Goal: Ask a question

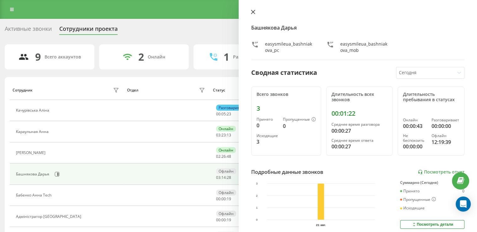
click at [254, 12] on icon at bounding box center [253, 12] width 4 height 4
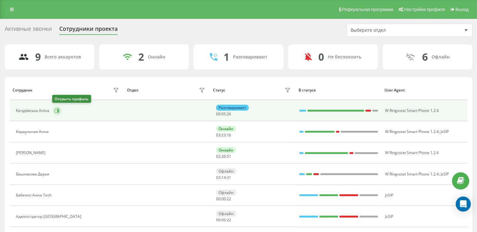
click at [57, 111] on icon at bounding box center [58, 110] width 2 height 3
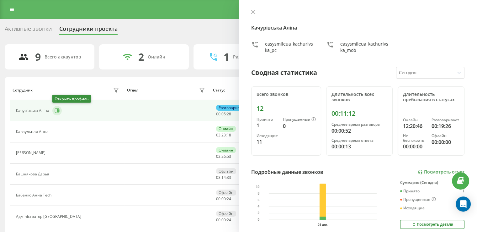
click at [57, 111] on icon at bounding box center [58, 110] width 2 height 3
click at [55, 131] on icon at bounding box center [55, 131] width 5 height 5
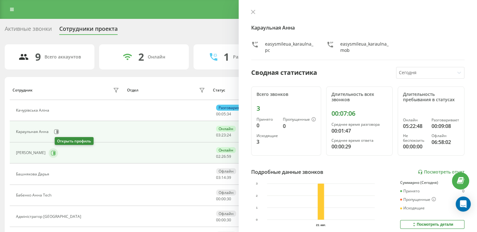
click at [58, 156] on button at bounding box center [53, 152] width 9 height 9
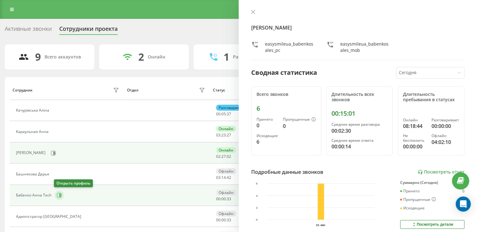
click at [58, 195] on icon at bounding box center [59, 194] width 5 height 5
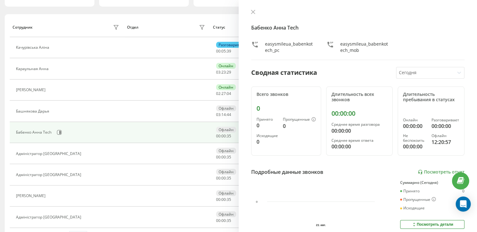
scroll to position [81, 0]
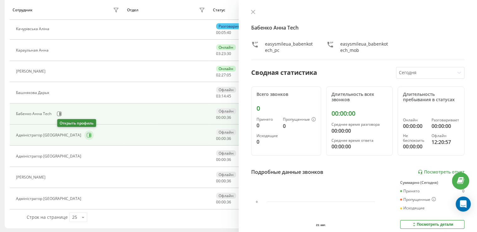
click at [87, 136] on icon at bounding box center [89, 134] width 5 height 5
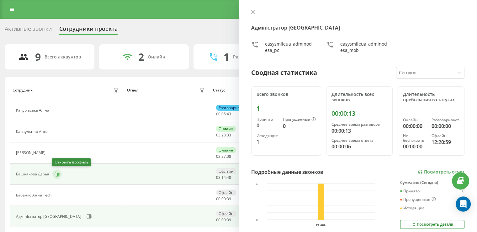
click at [56, 173] on icon at bounding box center [57, 173] width 5 height 5
click at [253, 11] on icon at bounding box center [253, 12] width 4 height 4
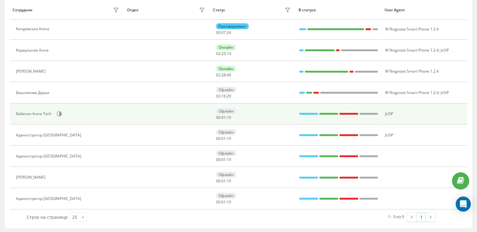
scroll to position [19, 0]
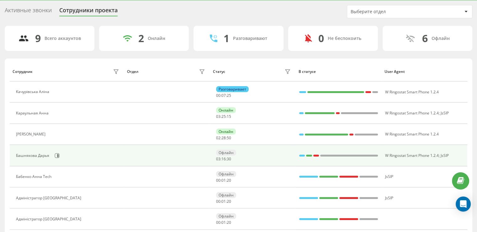
click at [228, 153] on div "Офлайн" at bounding box center [226, 152] width 20 height 6
click at [228, 158] on span "31" at bounding box center [229, 158] width 4 height 5
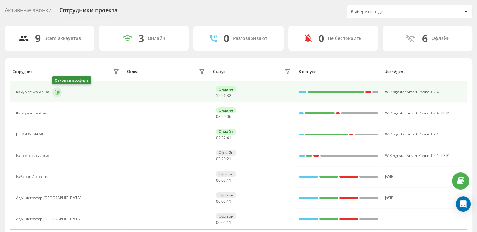
click at [55, 90] on icon at bounding box center [57, 91] width 5 height 5
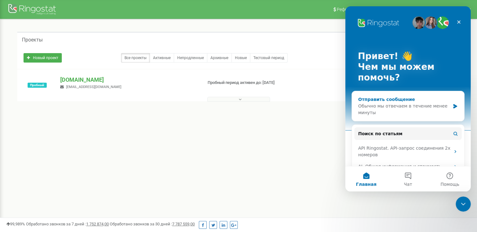
click at [453, 106] on icon "Мессенджер Intercom" at bounding box center [455, 106] width 4 height 4
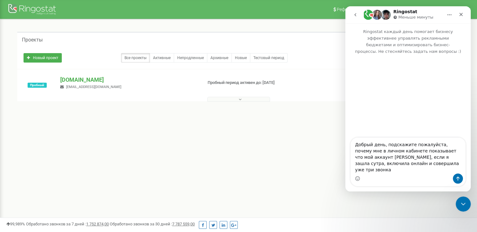
type textarea "Добрый день, подскажите пожалуйста, почему мне в личном кабинете показывает что…"
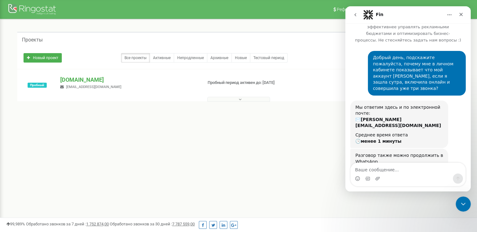
scroll to position [42, 0]
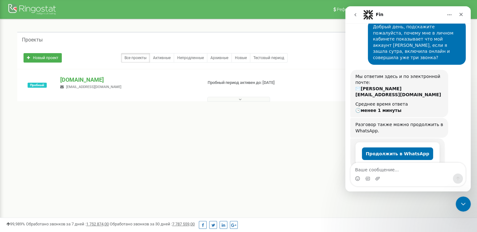
click at [87, 137] on div "Реферальная программа Настройки профиля Выход Проекты Новый проект Все проекты …" at bounding box center [238, 188] width 477 height 376
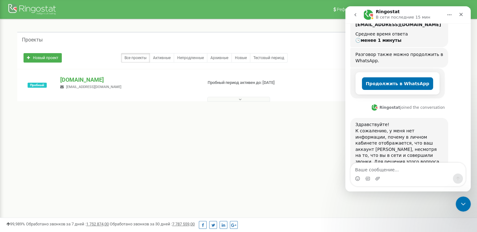
scroll to position [151, 0]
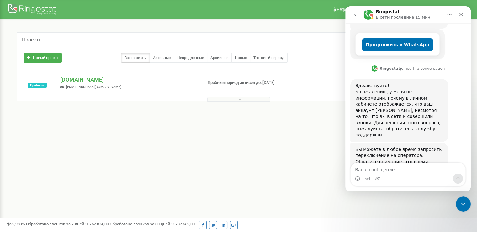
drag, startPoint x: 389, startPoint y: 141, endPoint x: 438, endPoint y: 141, distance: 48.9
click at [438, 146] on div "Вы можете в любое время запросить переключение на оператора. Обратите внимание,…" at bounding box center [399, 164] width 88 height 37
copy div "Связаться с оператором"
click at [403, 170] on textarea "Ваше сообщение..." at bounding box center [408, 168] width 115 height 11
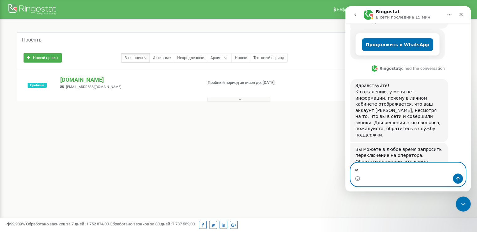
paste textarea "Связаться с оператором"
type textarea "мСвязаться с оператором"
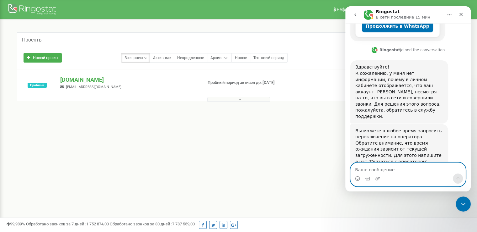
paste textarea "Связаться с оператором"
type textarea "Связаться с оператором"
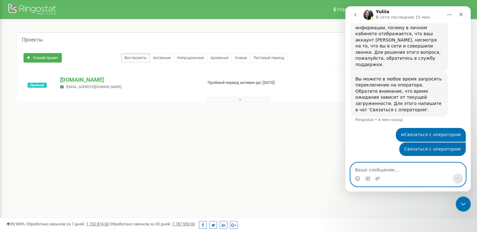
scroll to position [275, 0]
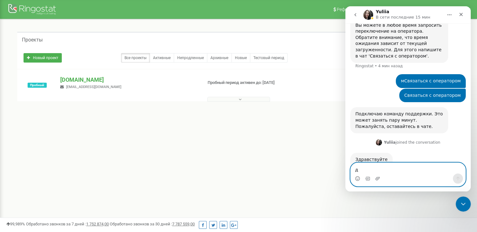
type textarea "да"
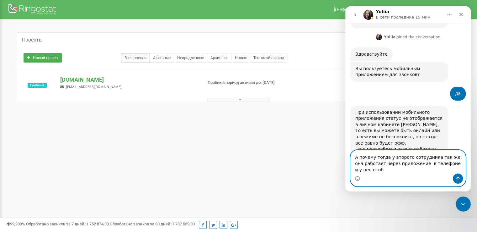
scroll to position [386, 0]
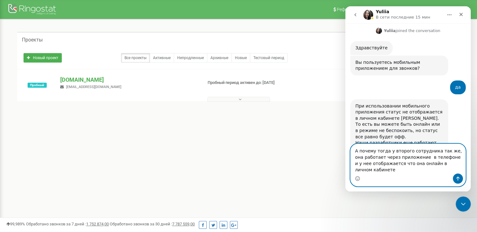
type textarea "А почему тогда у второго сотрудника так же, она работает через приложение в тел…"
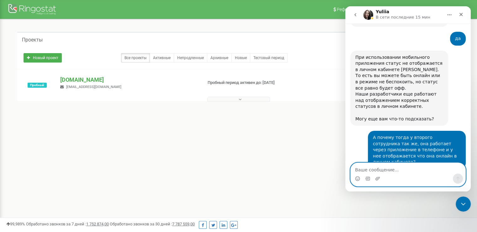
scroll to position [435, 0]
paste textarea "[PERSON_NAME]"
type textarea "[PERSON_NAME]"
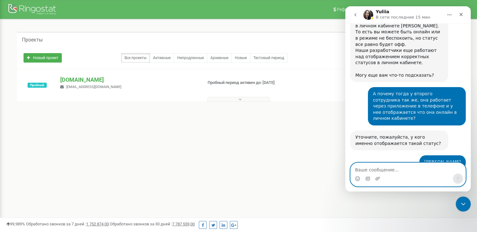
scroll to position [489, 0]
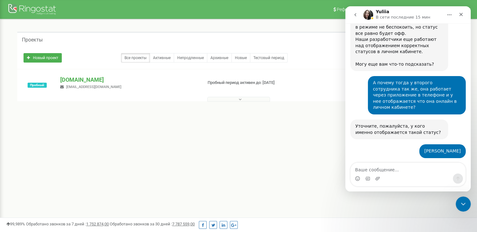
click at [381, 179] on img "Yuliia говорит…" at bounding box center [397, 184] width 84 height 10
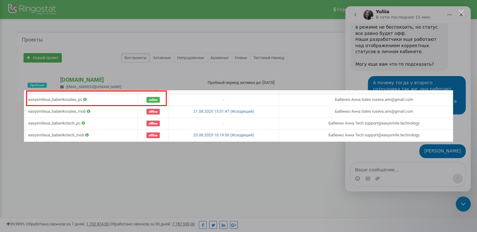
click at [464, 9] on div "Закрыть" at bounding box center [462, 12] width 6 height 6
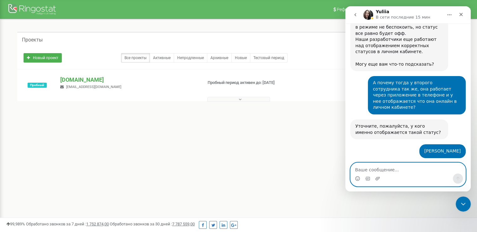
click at [386, 170] on textarea "Ваше сообщение..." at bounding box center [408, 168] width 115 height 11
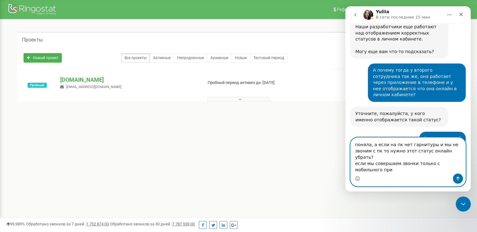
scroll to position [508, 0]
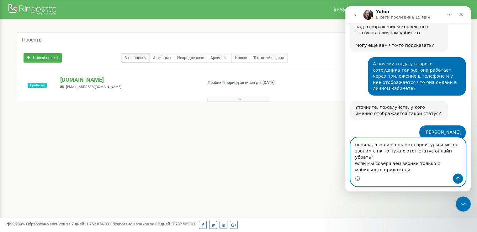
type textarea "поняла, а если на пк нет гарнитуры и мы не звоним с пк то нужно этот статус онл…"
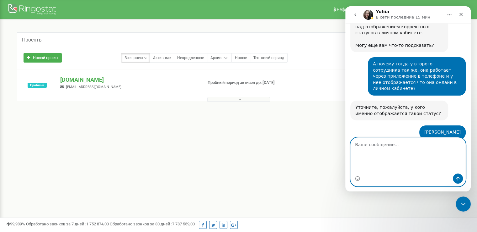
scroll to position [532, 0]
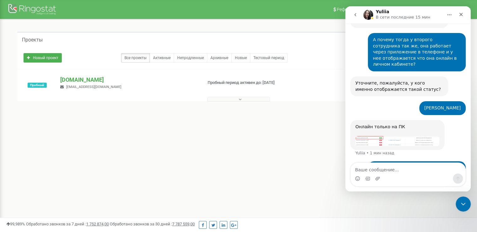
click at [458, 120] on div "Онлайн только на ПК ​ Yuliia • 1 мин назад" at bounding box center [407, 140] width 115 height 41
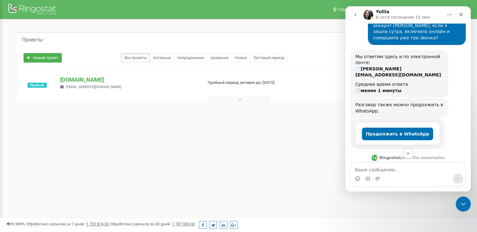
scroll to position [187, 0]
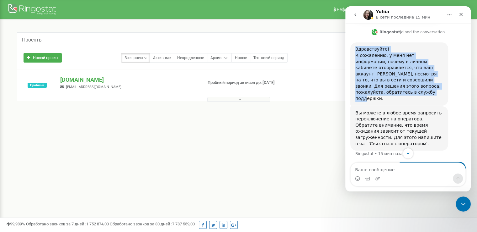
drag, startPoint x: 356, startPoint y: 31, endPoint x: 423, endPoint y: 69, distance: 77.0
click at [423, 69] on div "Здравствуйте! К сожалению, у меня нет информации, почему в личном кабинете отоб…" at bounding box center [399, 73] width 88 height 55
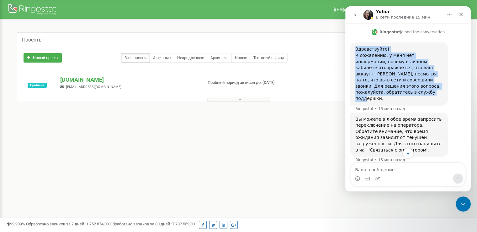
copy div "Здравствуйте! К сожалению, у меня нет информации, почему в личном кабинете отоб…"
click at [430, 116] on div "Вы можете в любое время запросить переключение на оператора. Обратите внимание,…" at bounding box center [399, 134] width 88 height 37
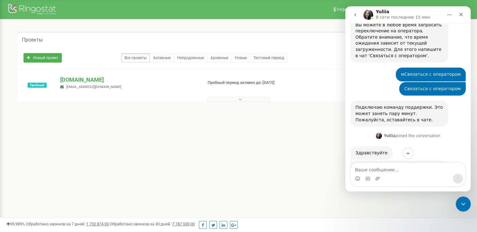
scroll to position [125, 0]
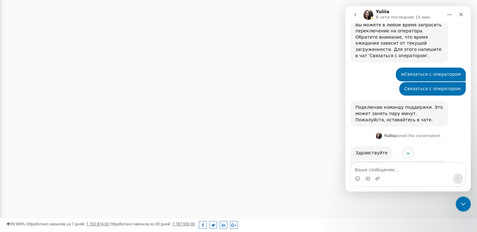
click at [434, 146] on div "Здравствуйте Yuliia • 14 мин назад" at bounding box center [407, 153] width 115 height 14
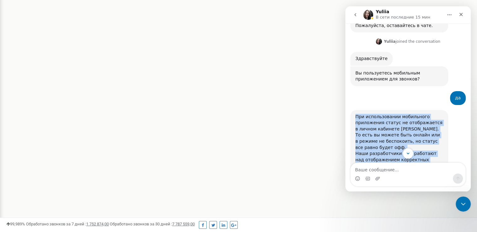
drag, startPoint x: 357, startPoint y: 78, endPoint x: 423, endPoint y: 129, distance: 83.6
click at [423, 129] on div "При использовании мобильного приложения статус не отображается в личном кабинет…" at bounding box center [399, 148] width 88 height 68
copy div "При использовании мобильного приложения статус не отображается в личном кабинет…"
click at [414, 120] on div "При использовании мобильного приложения статус не отображается в личном кабинет…" at bounding box center [399, 148] width 88 height 68
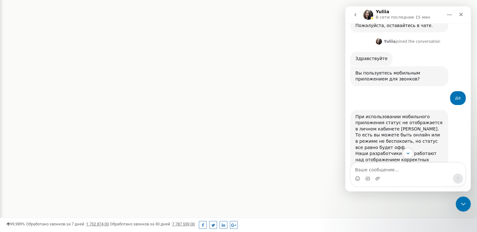
scroll to position [532, 0]
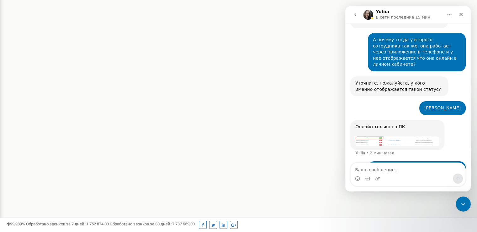
click at [379, 136] on img "Yuliia говорит…" at bounding box center [397, 141] width 84 height 10
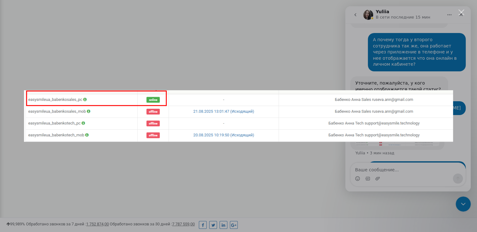
scroll to position [0, 0]
click at [165, 60] on div "Мессенджер Intercom" at bounding box center [238, 116] width 477 height 232
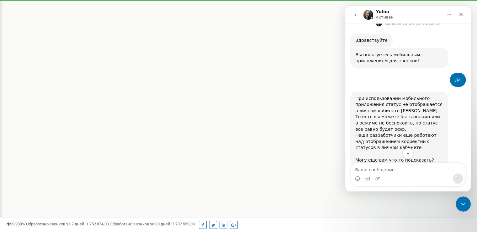
scroll to position [425, 0]
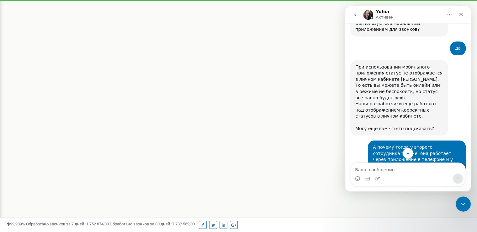
click at [450, 16] on icon "Главная" at bounding box center [449, 14] width 5 height 5
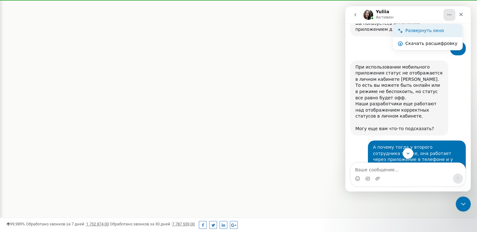
click at [426, 29] on div "Развернуть окно" at bounding box center [431, 30] width 52 height 7
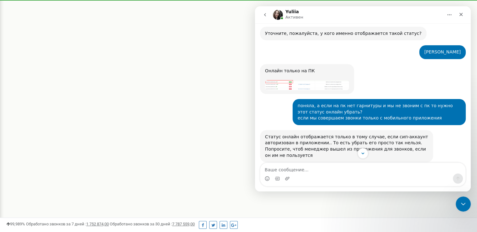
scroll to position [220, 0]
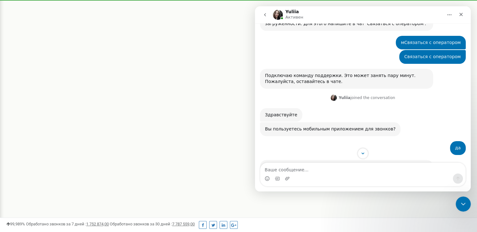
click at [448, 15] on icon "Главная" at bounding box center [449, 14] width 5 height 5
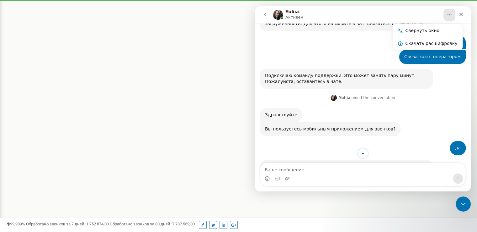
click at [440, 110] on div "Здравствуйте Yuliia • 46 мин назад" at bounding box center [363, 115] width 206 height 14
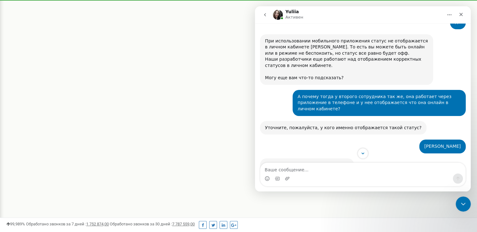
scroll to position [440, 0]
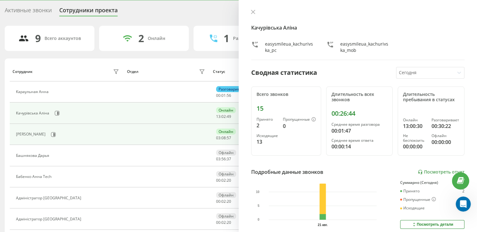
copy div "[PERSON_NAME]"
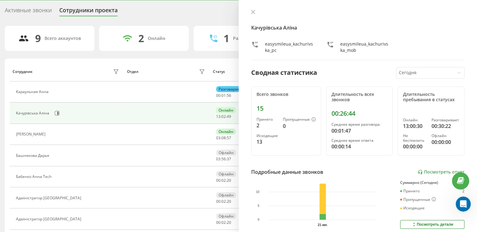
drag, startPoint x: 16, startPoint y: 135, endPoint x: 164, endPoint y: 76, distance: 159.2
click at [58, 134] on div "[PERSON_NAME]" at bounding box center [68, 134] width 105 height 9
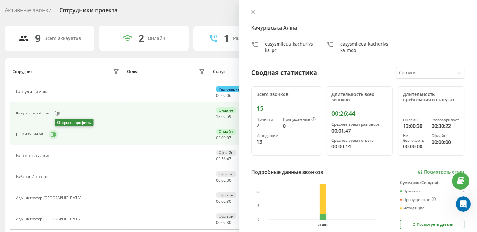
click at [56, 133] on icon at bounding box center [53, 134] width 5 height 5
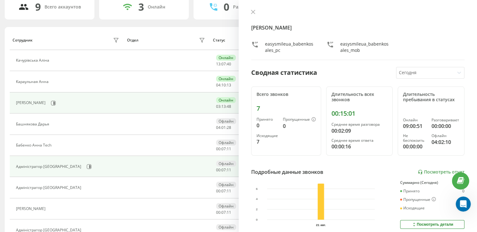
scroll to position [81, 0]
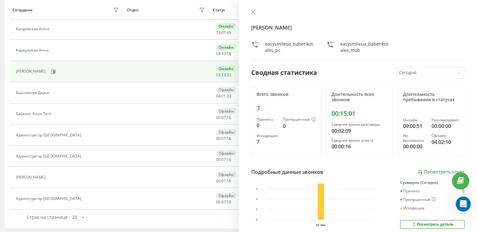
click at [202, 221] on div "Строк на странице 25 10 25 50 100" at bounding box center [126, 217] width 209 height 18
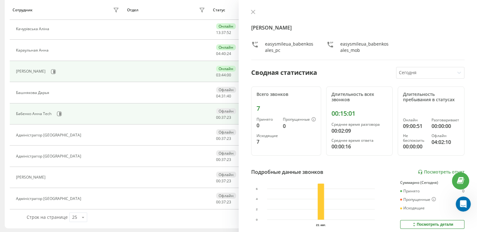
scroll to position [0, 0]
